Goal: Information Seeking & Learning: Learn about a topic

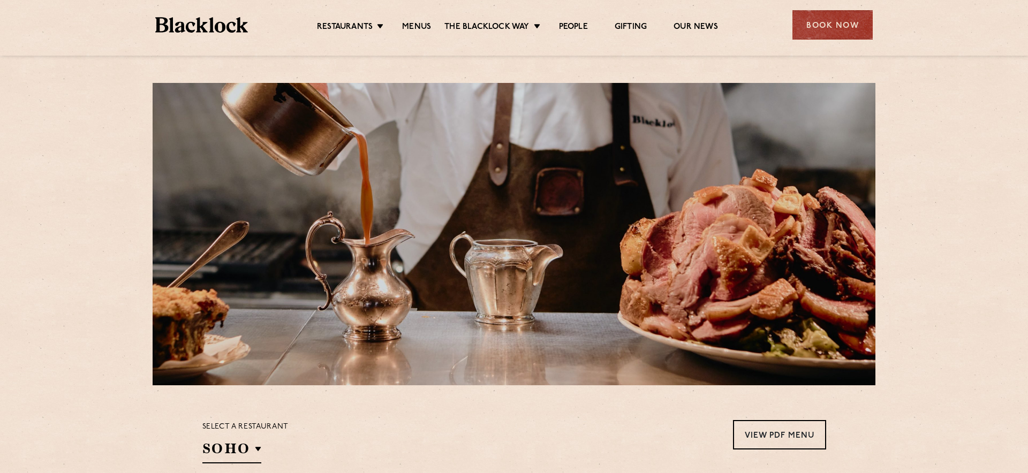
scroll to position [248, 0]
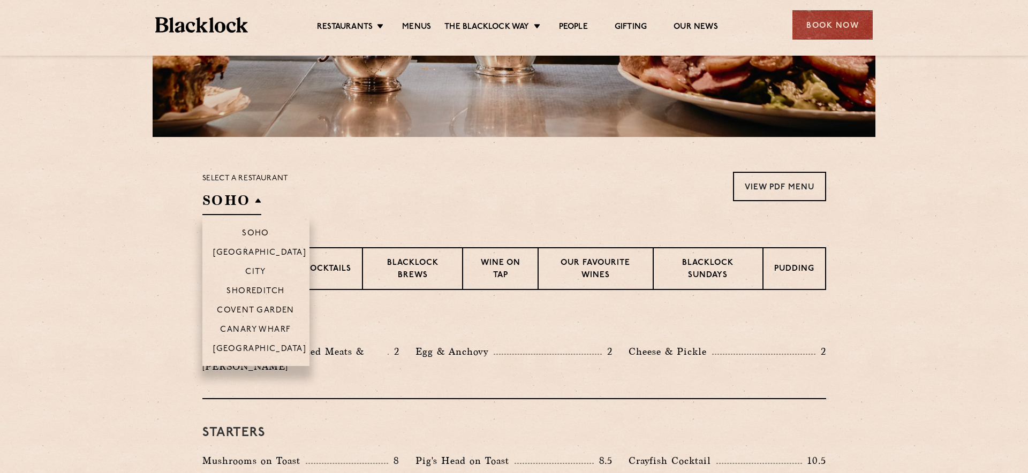
click at [235, 202] on h2 "SOHO" at bounding box center [231, 203] width 59 height 24
click at [262, 268] on p "City" at bounding box center [255, 273] width 21 height 11
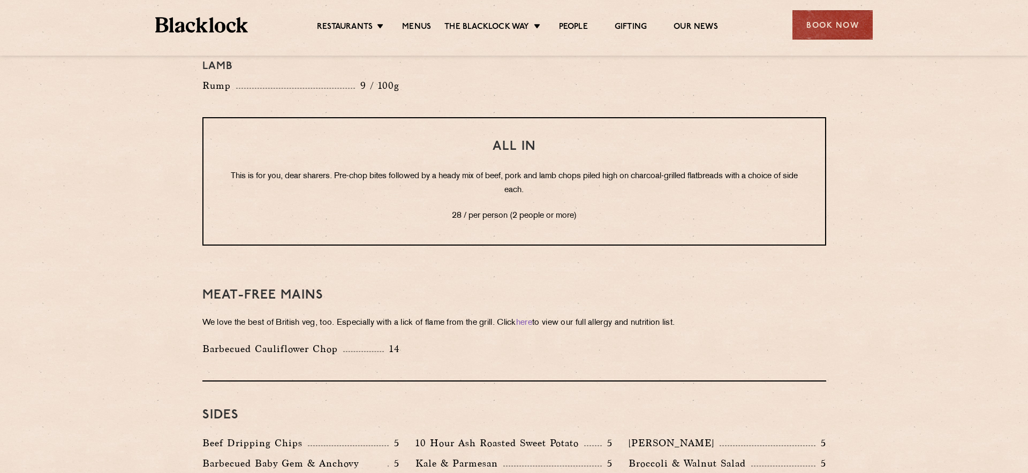
scroll to position [1457, 0]
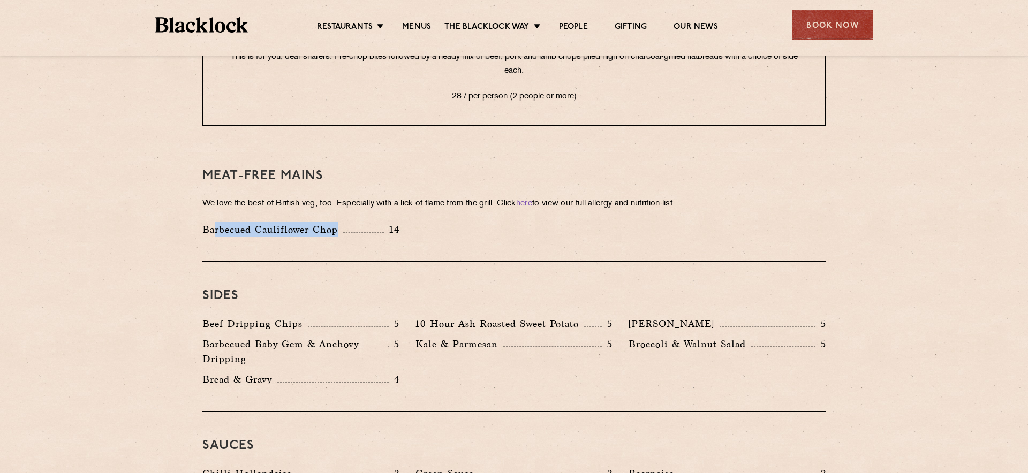
drag, startPoint x: 236, startPoint y: 200, endPoint x: 354, endPoint y: 200, distance: 118.3
click at [354, 222] on div "Barbecued Cauliflower Chop 14" at bounding box center [300, 229] width 197 height 15
drag, startPoint x: 268, startPoint y: 201, endPoint x: 174, endPoint y: 199, distance: 94.3
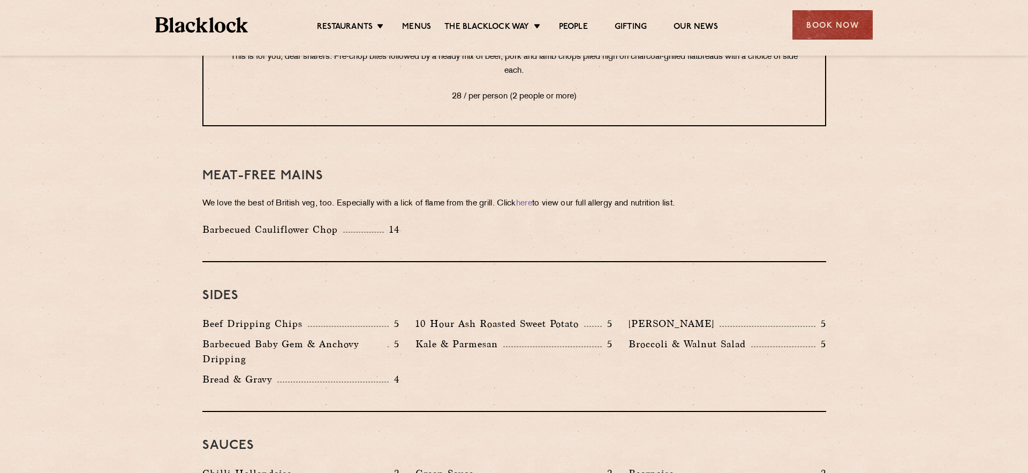
click at [257, 222] on p "Barbecued Cauliflower Chop" at bounding box center [272, 229] width 141 height 15
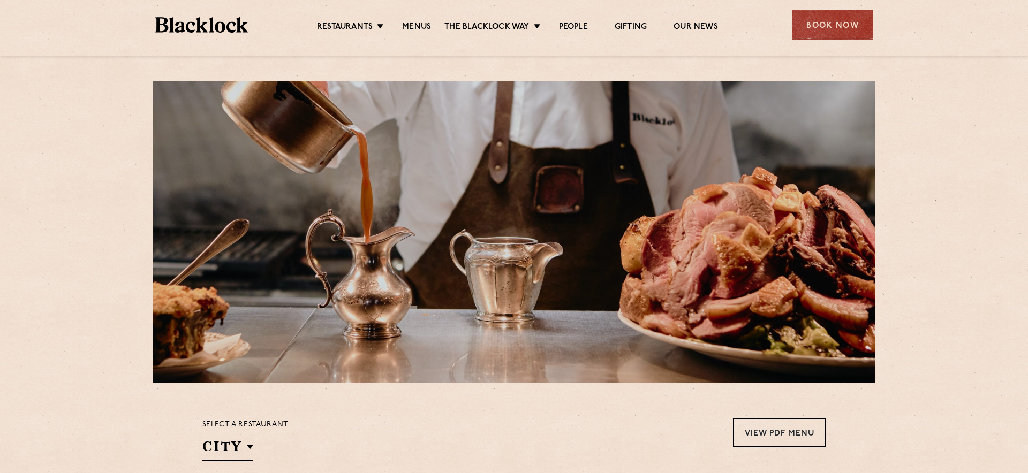
scroll to position [0, 0]
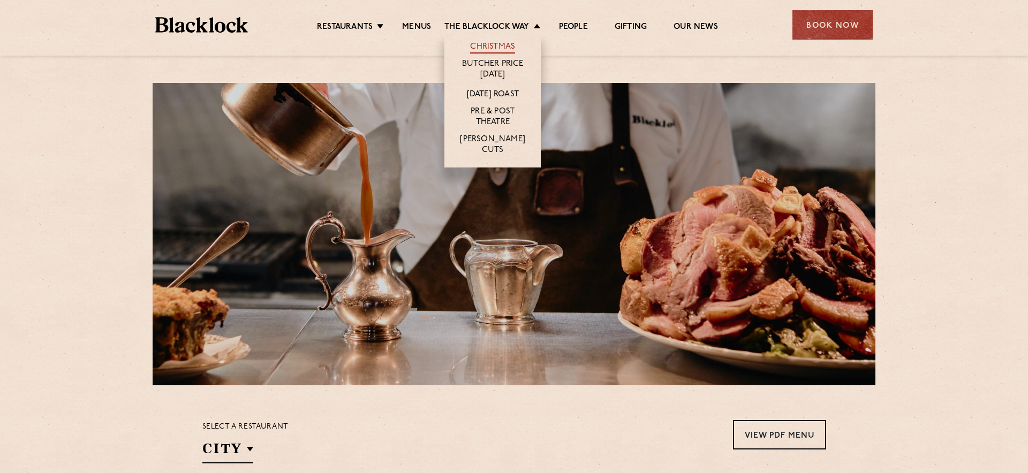
click at [493, 49] on link "Christmas" at bounding box center [492, 48] width 45 height 12
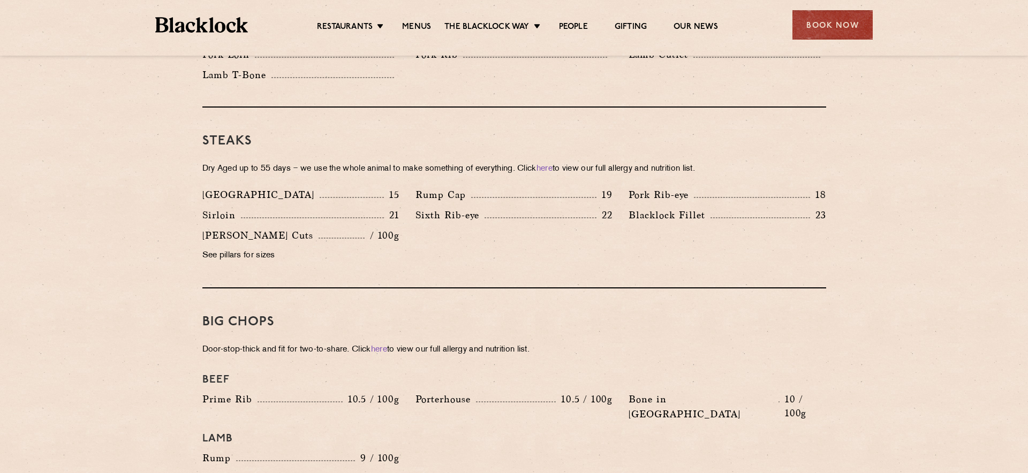
scroll to position [936, 0]
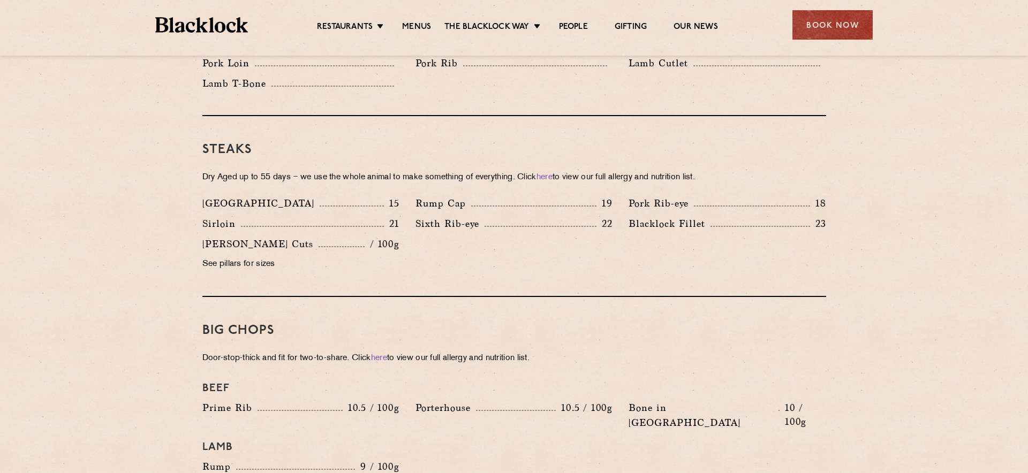
click at [205, 49] on div at bounding box center [514, 52] width 750 height 8
